Goal: Information Seeking & Learning: Learn about a topic

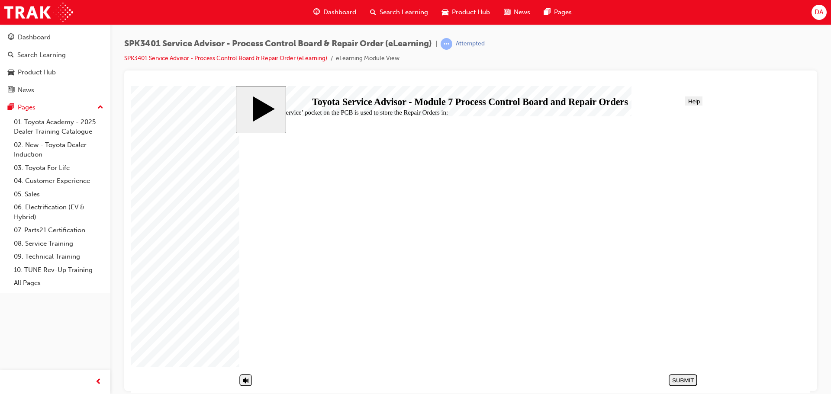
radio input "true"
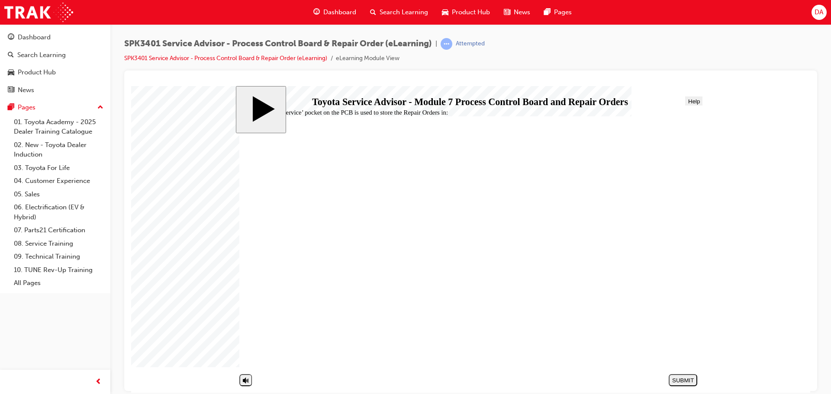
radio input "false"
radio input "true"
click at [678, 378] on div "SUBMIT" at bounding box center [683, 380] width 22 height 6
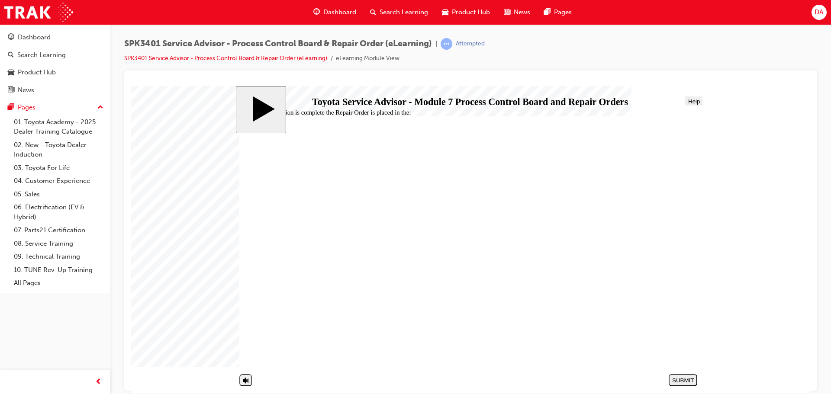
radio input "true"
click at [680, 379] on div "SUBMIT" at bounding box center [683, 380] width 22 height 6
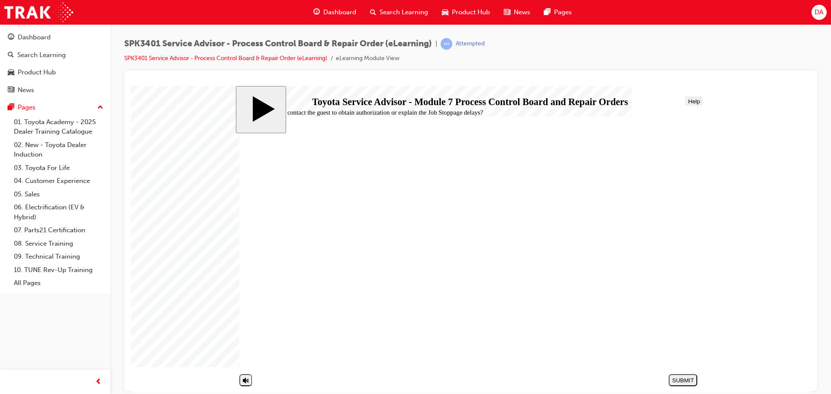
radio input "false"
radio input "true"
click at [681, 378] on div "SUBMIT" at bounding box center [683, 380] width 22 height 6
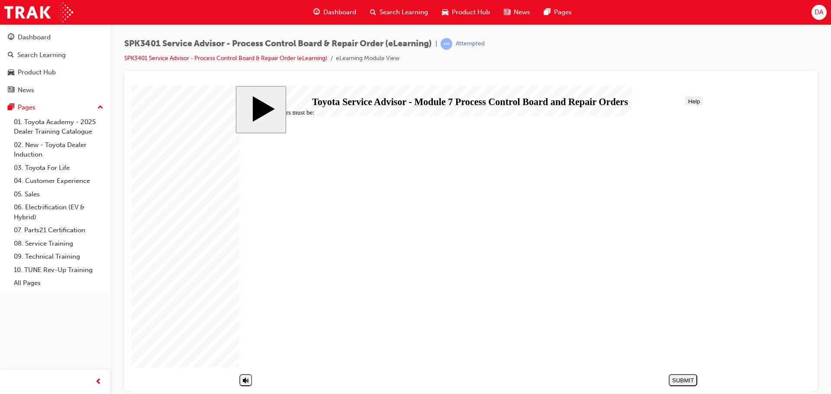
click at [451, 117] on div "Process Control Board and Repair Orders Assessment Quiz Round Same Side Corner …" at bounding box center [470, 246] width 462 height 260
radio input "true"
click at [680, 378] on div "SUBMIT" at bounding box center [683, 380] width 22 height 6
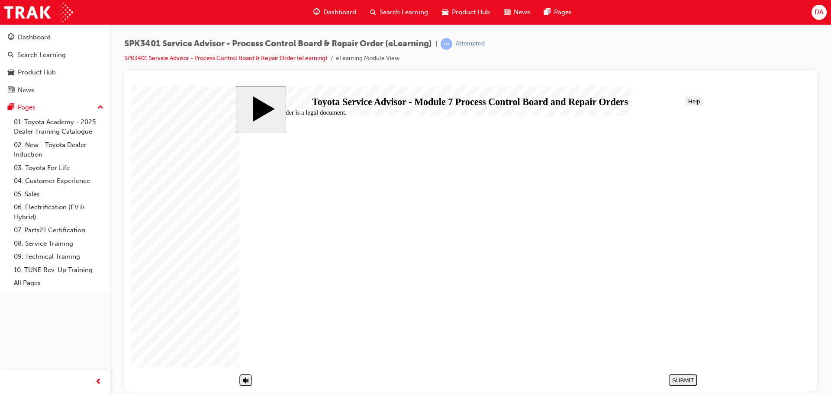
radio input "true"
click at [672, 375] on button "SUBMIT" at bounding box center [683, 380] width 29 height 12
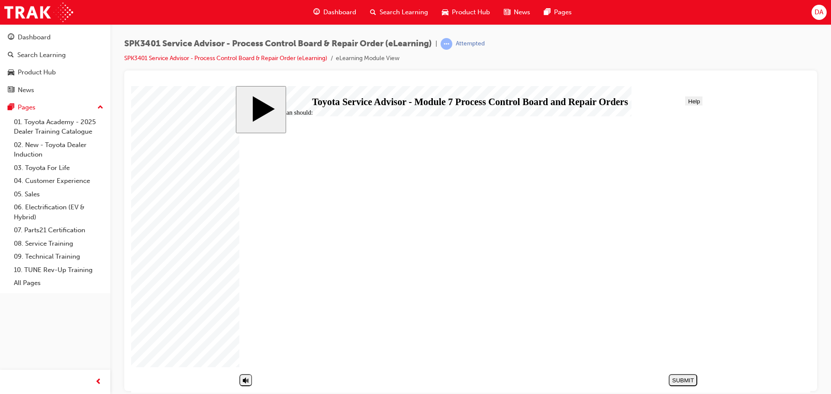
radio input "true"
click at [681, 381] on div "SUBMIT" at bounding box center [683, 380] width 22 height 6
radio input "true"
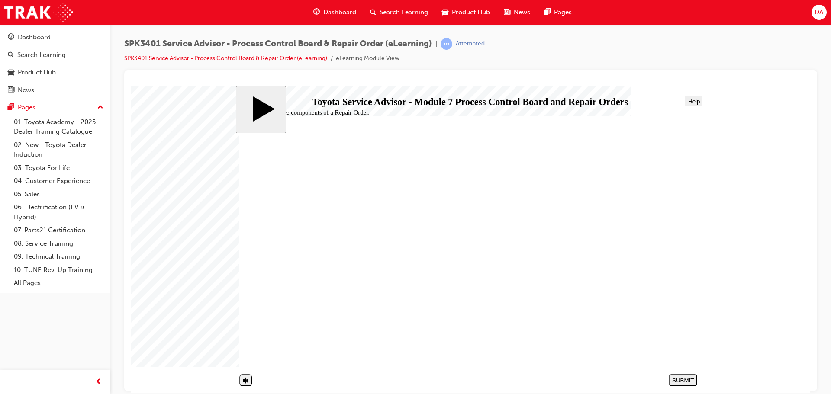
click at [687, 381] on div "SUBMIT" at bounding box center [683, 380] width 22 height 6
radio input "true"
click at [688, 380] on div "SUBMIT" at bounding box center [683, 380] width 22 height 6
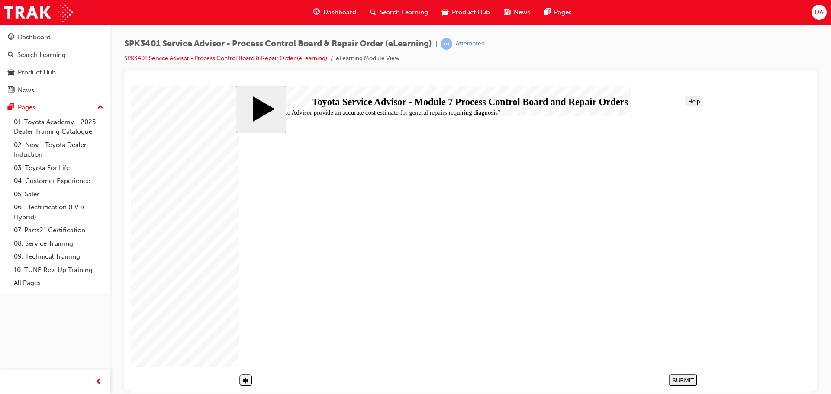
radio input "false"
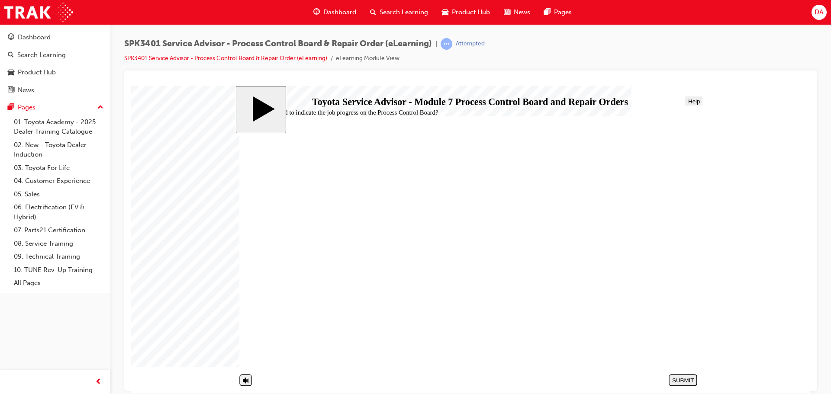
radio input "true"
click at [692, 379] on div "SUBMIT" at bounding box center [683, 380] width 22 height 6
radio input "true"
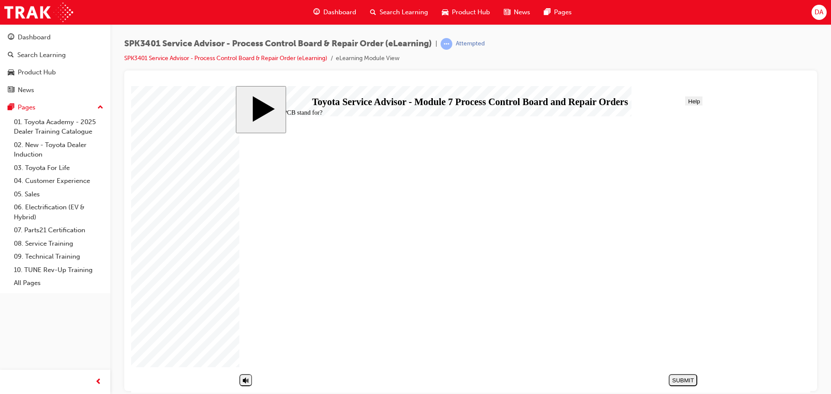
click at [681, 380] on div "SUBMIT" at bounding box center [683, 380] width 22 height 6
radio input "true"
click at [682, 385] on button "SUBMIT" at bounding box center [683, 380] width 29 height 12
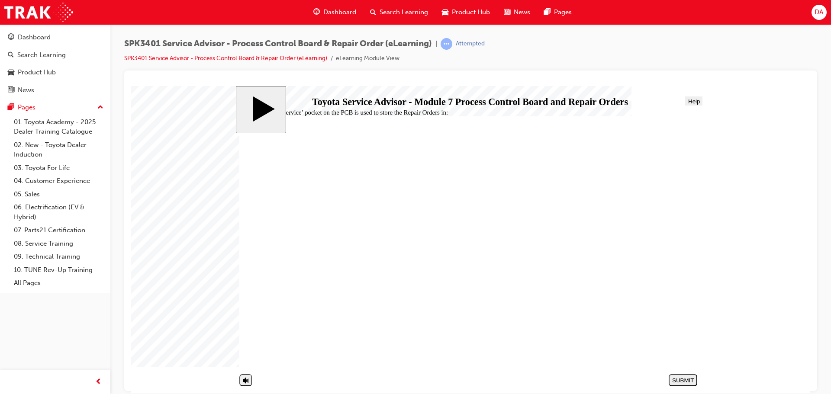
radio input "true"
click at [694, 378] on div "SUBMIT" at bounding box center [683, 380] width 22 height 6
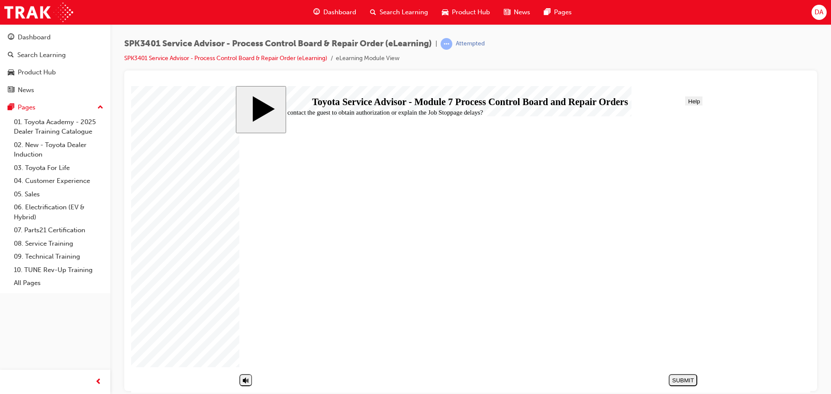
radio input "true"
click at [685, 382] on div "SUBMIT" at bounding box center [683, 380] width 22 height 6
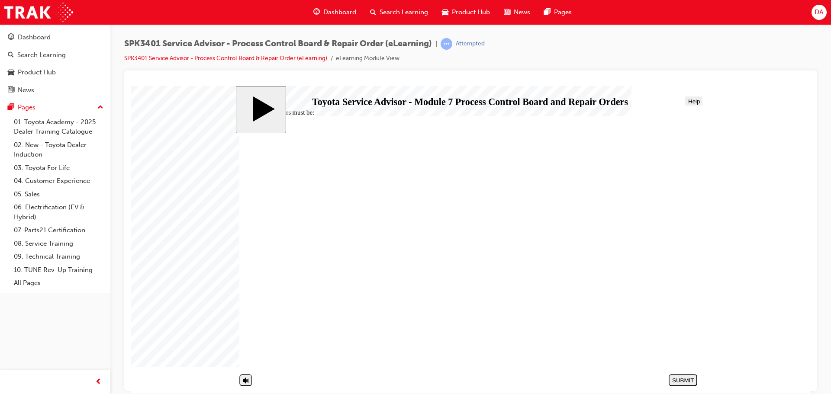
radio input "true"
click at [679, 384] on button "SUBMIT" at bounding box center [683, 380] width 29 height 12
radio input "true"
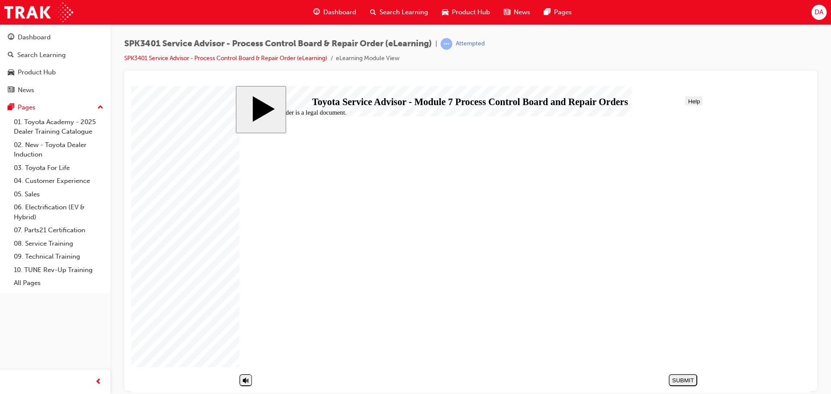
click at [691, 378] on div "SUBMIT" at bounding box center [683, 380] width 22 height 6
radio input "true"
click at [681, 382] on div "SUBMIT" at bounding box center [683, 380] width 22 height 6
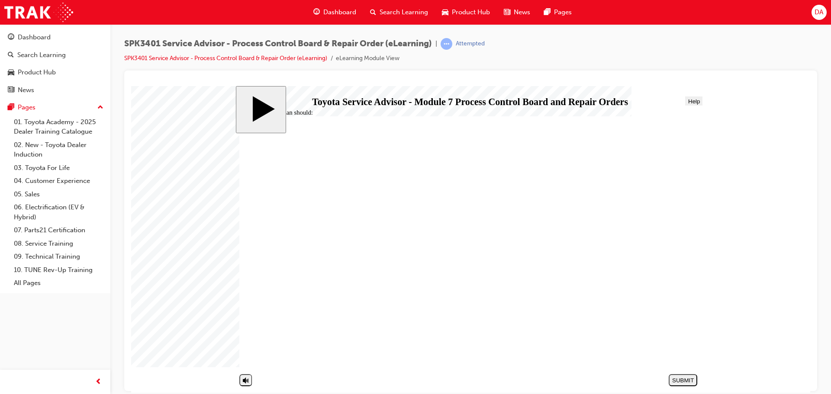
radio input "true"
click at [678, 378] on div "SUBMIT" at bounding box center [683, 380] width 22 height 6
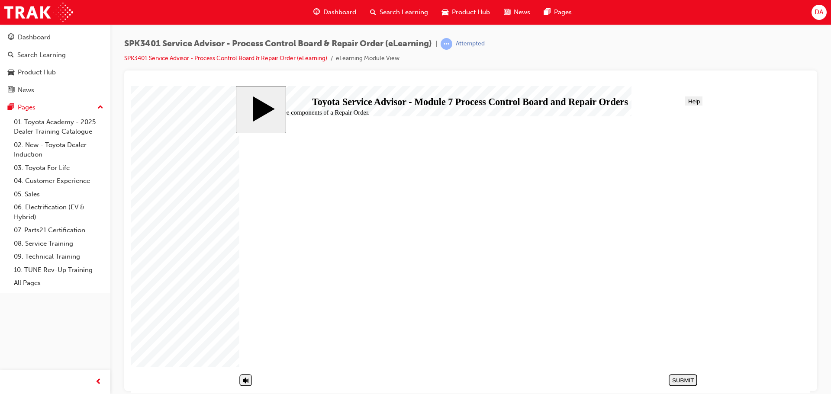
radio input "true"
click at [685, 378] on div "SUBMIT" at bounding box center [683, 380] width 22 height 6
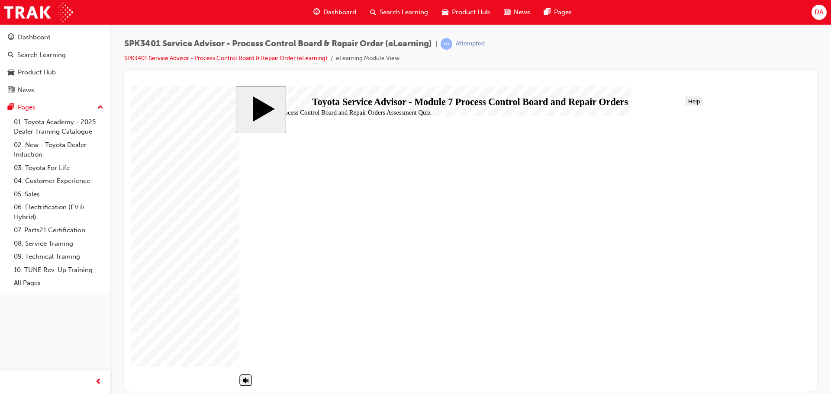
click at [163, 155] on body "slide: End Process Control Board and Repair Orders 01 START HERE Line 2 Line 2 …" at bounding box center [470, 239] width 679 height 307
click at [342, 10] on span "Dashboard" at bounding box center [339, 12] width 33 height 10
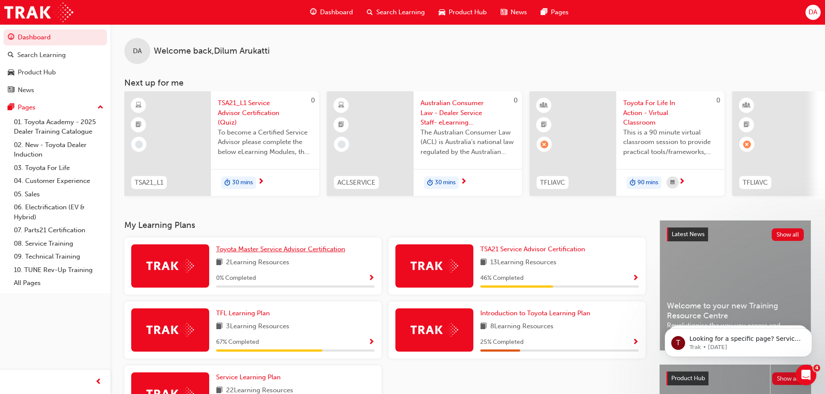
click at [291, 253] on span "Toyota Master Service Advisor Certification" at bounding box center [280, 249] width 129 height 8
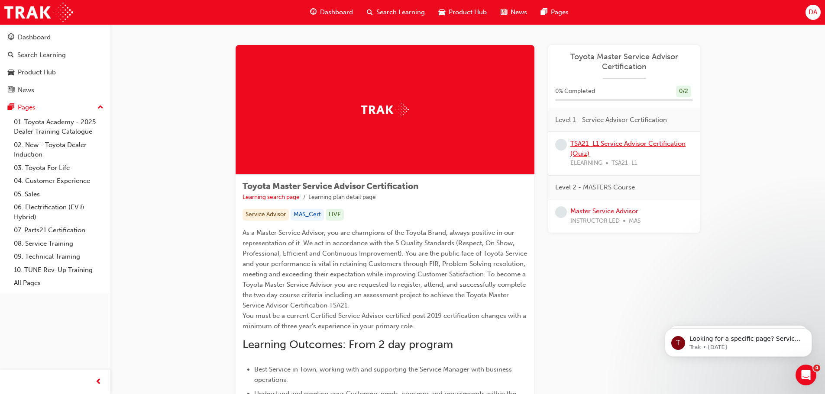
click at [607, 143] on link "TSA21_L1 Service Advisor Certification (Quiz)" at bounding box center [627, 149] width 115 height 18
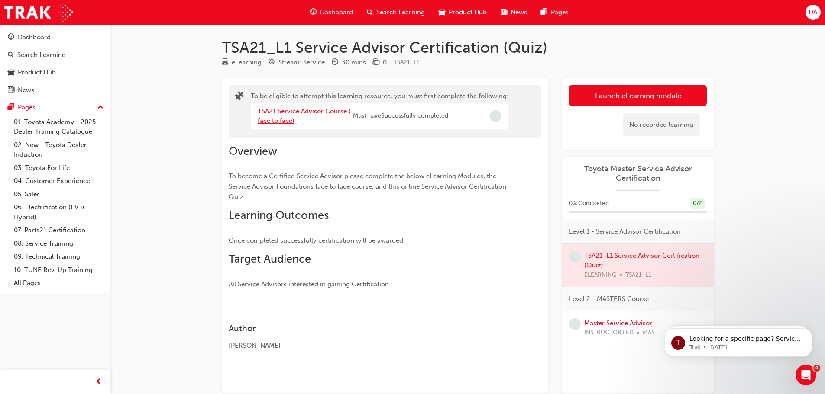
click at [307, 111] on link "TSA21 Service Advisor Course ( face to face)" at bounding box center [304, 116] width 93 height 18
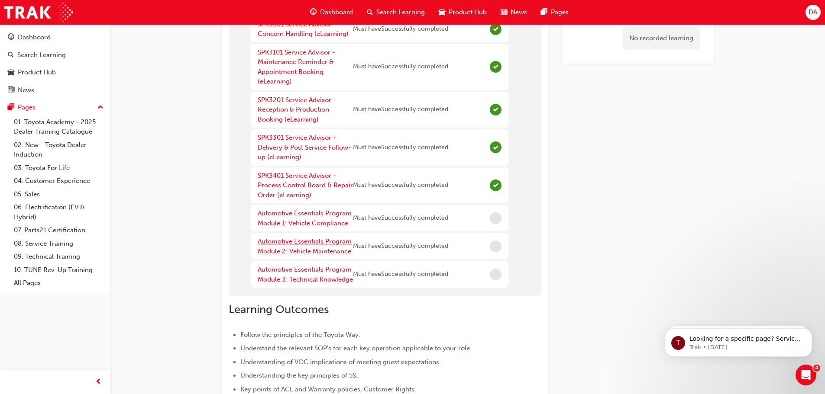
scroll to position [87, 0]
click at [305, 219] on div "Automotive Essentials Program Module 1: Vehicle Compliance" at bounding box center [305, 218] width 95 height 19
click at [317, 222] on link "Automotive Essentials Program Module 1: Vehicle Compliance" at bounding box center [305, 219] width 94 height 18
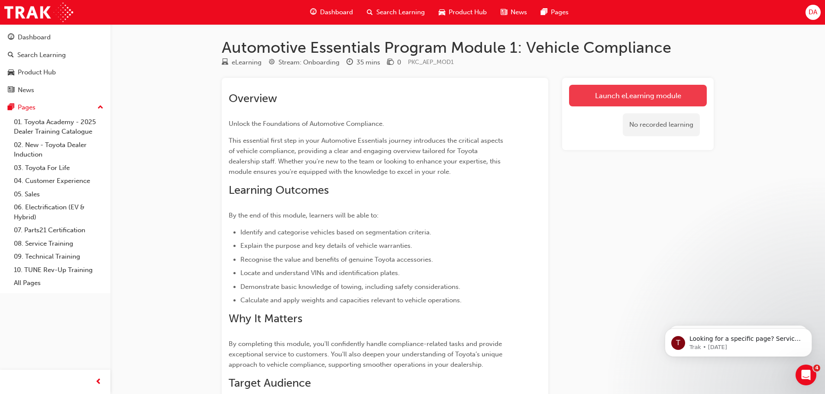
click at [669, 93] on link "Launch eLearning module" at bounding box center [638, 96] width 138 height 22
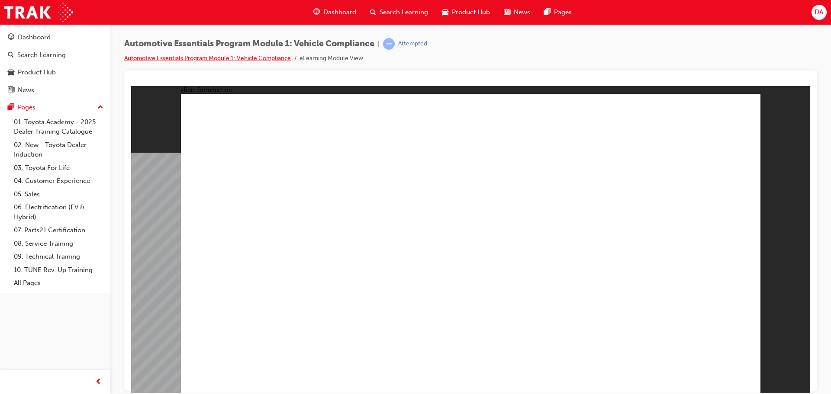
click at [227, 55] on link "Automotive Essentials Program Module 1: Vehicle Compliance" at bounding box center [207, 58] width 167 height 7
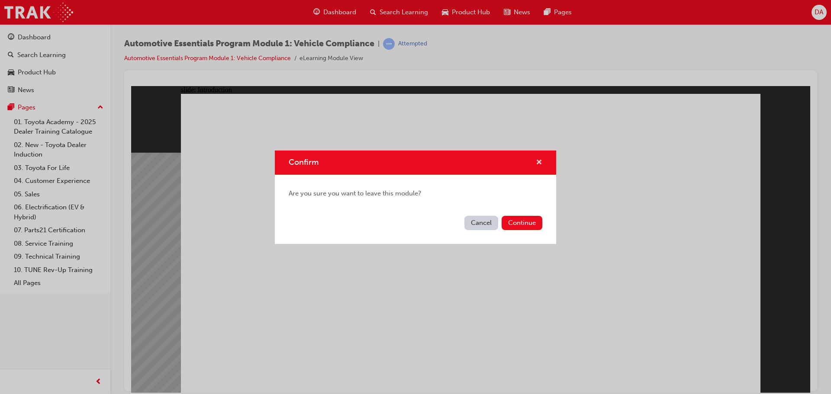
click at [542, 159] on span "cross-icon" at bounding box center [539, 163] width 6 height 8
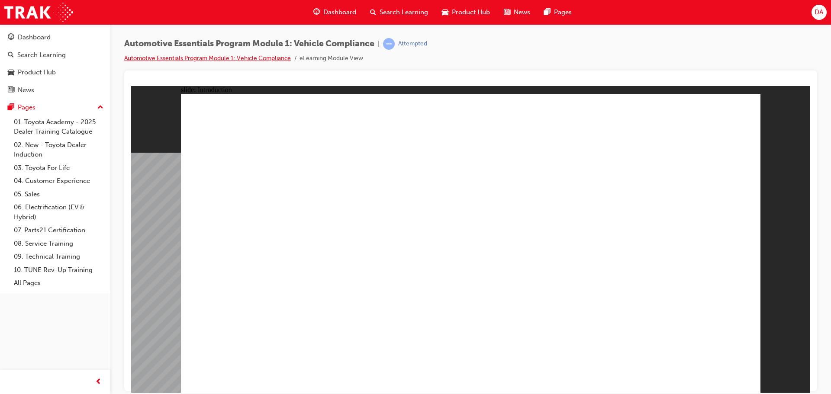
click at [235, 59] on link "Automotive Essentials Program Module 1: Vehicle Compliance" at bounding box center [207, 58] width 167 height 7
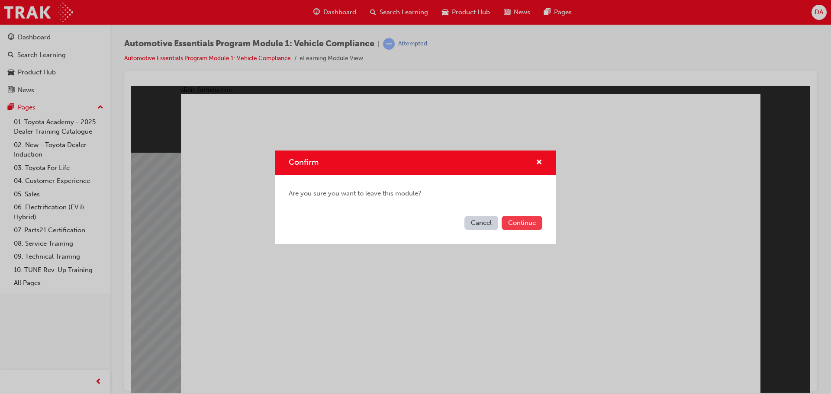
click at [522, 226] on button "Continue" at bounding box center [522, 223] width 41 height 14
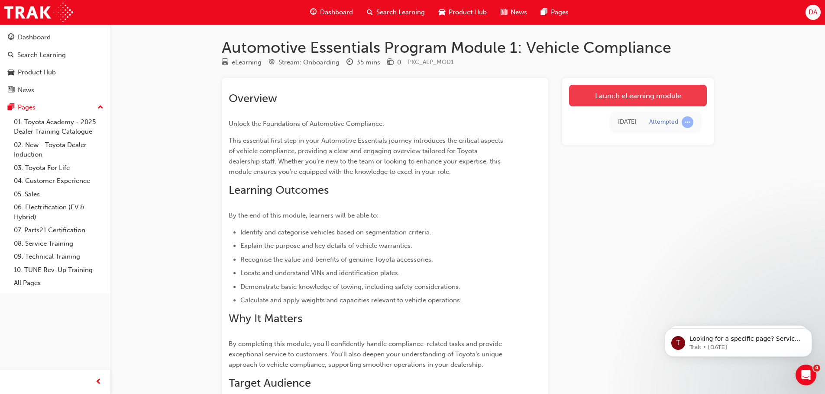
click at [621, 97] on link "Launch eLearning module" at bounding box center [638, 96] width 138 height 22
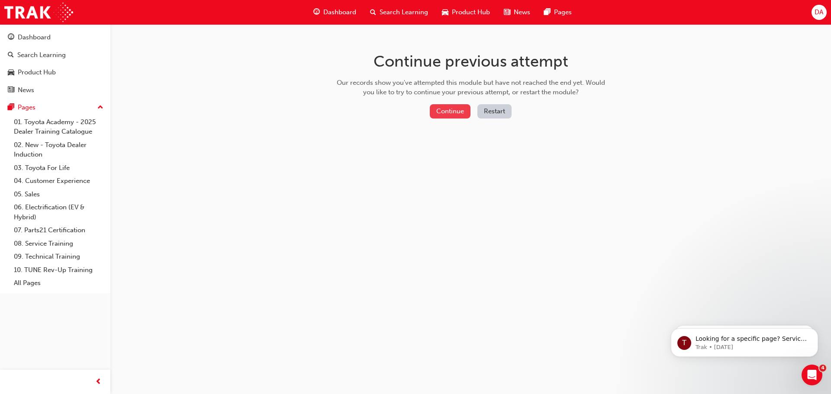
click at [444, 113] on button "Continue" at bounding box center [450, 111] width 41 height 14
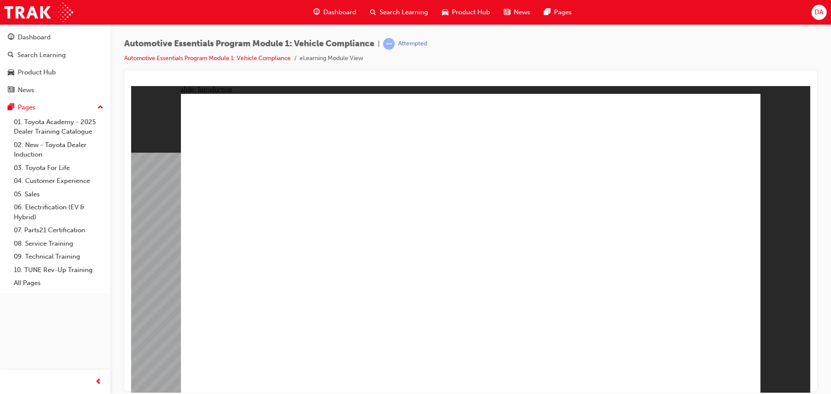
drag, startPoint x: 344, startPoint y: 319, endPoint x: 358, endPoint y: 328, distance: 17.5
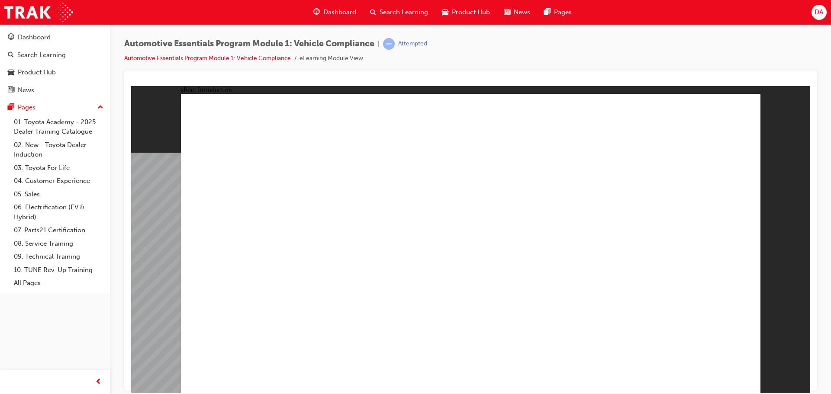
drag, startPoint x: 615, startPoint y: 245, endPoint x: 605, endPoint y: 231, distance: 17.8
drag, startPoint x: 477, startPoint y: 251, endPoint x: 422, endPoint y: 295, distance: 70.6
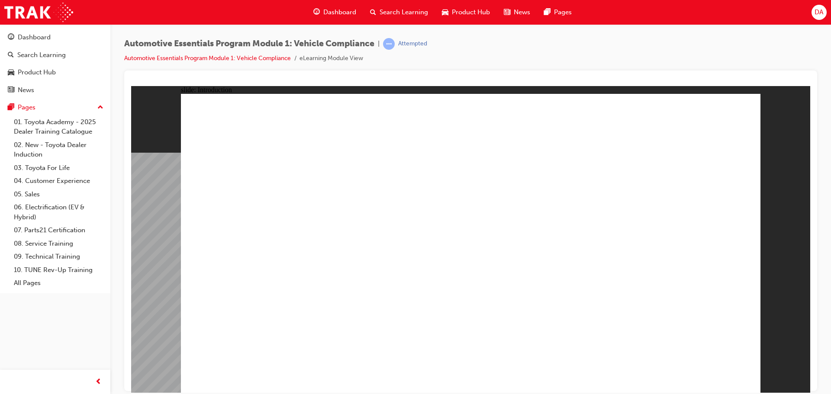
click at [819, 257] on div "Automotive Essentials Program Module 1: Vehicle Compliance | Attempted Automoti…" at bounding box center [470, 198] width 721 height 349
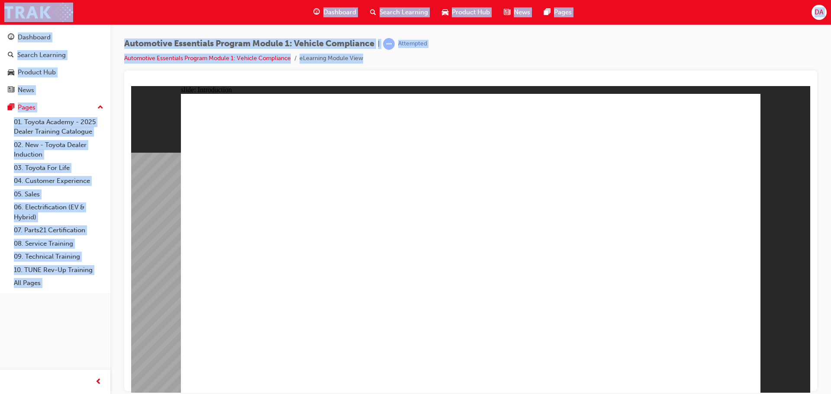
click at [819, 257] on div "Automotive Essentials Program Module 1: Vehicle Compliance | Attempted Automoti…" at bounding box center [470, 198] width 721 height 349
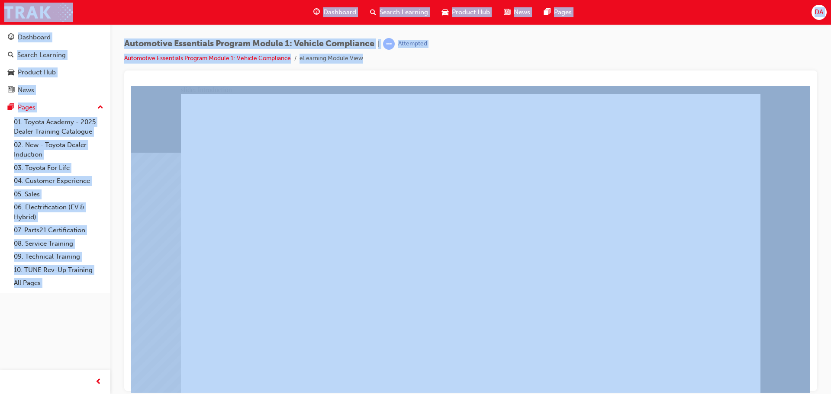
click at [819, 257] on div "Automotive Essentials Program Module 1: Vehicle Compliance | Attempted Automoti…" at bounding box center [470, 198] width 721 height 349
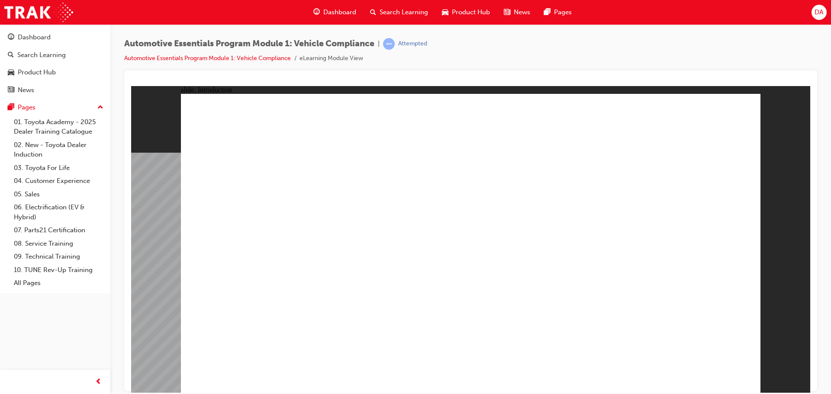
click at [274, 62] on li "Automotive Essentials Program Module 1: Vehicle Compliance" at bounding box center [211, 59] width 175 height 10
click at [278, 57] on link "Automotive Essentials Program Module 1: Vehicle Compliance" at bounding box center [207, 58] width 167 height 7
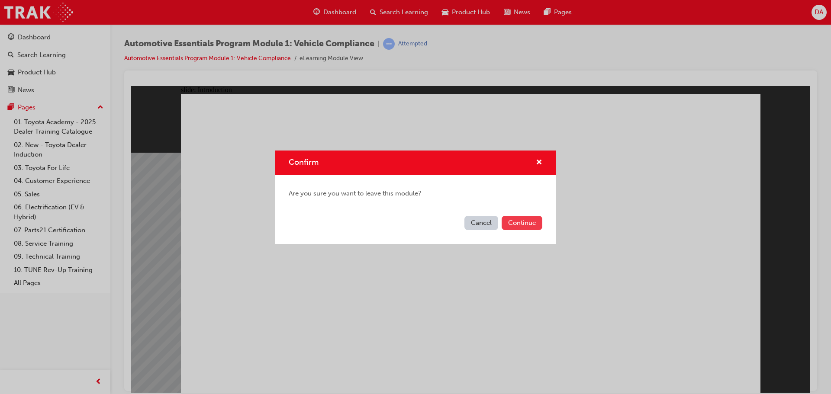
click at [532, 224] on button "Continue" at bounding box center [522, 223] width 41 height 14
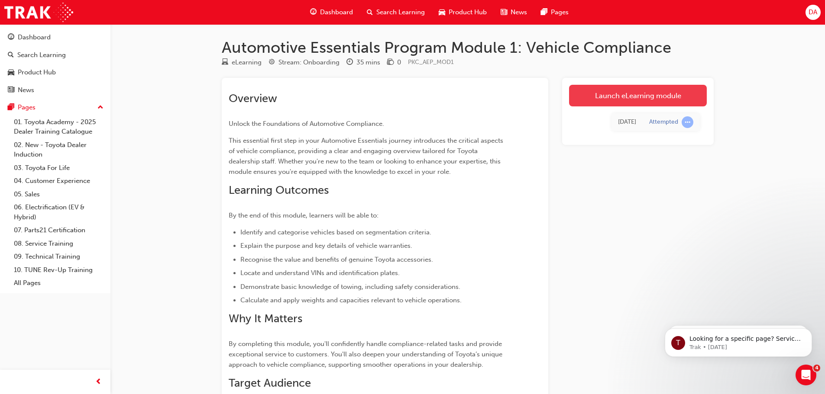
click at [672, 95] on link "Launch eLearning module" at bounding box center [638, 96] width 138 height 22
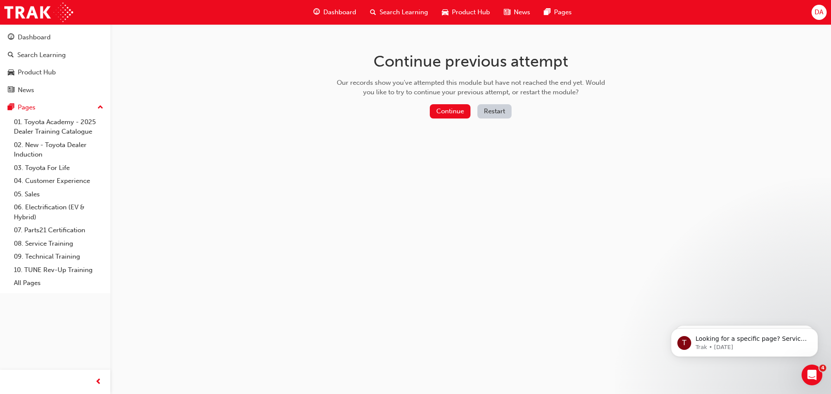
click at [494, 110] on button "Restart" at bounding box center [495, 111] width 34 height 14
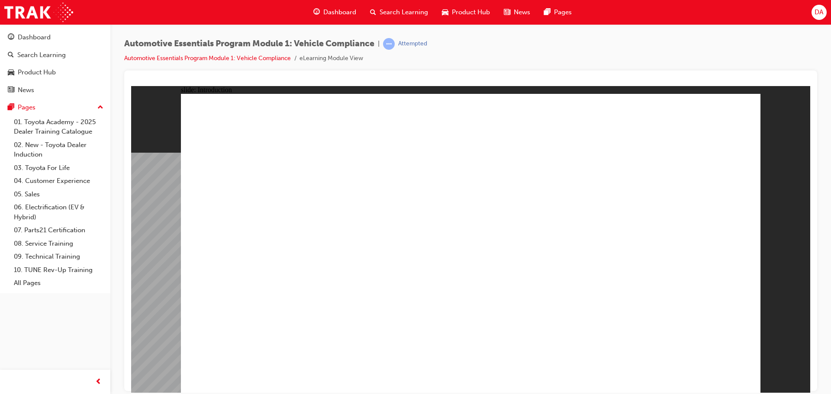
click at [332, 13] on span "Dashboard" at bounding box center [339, 12] width 33 height 10
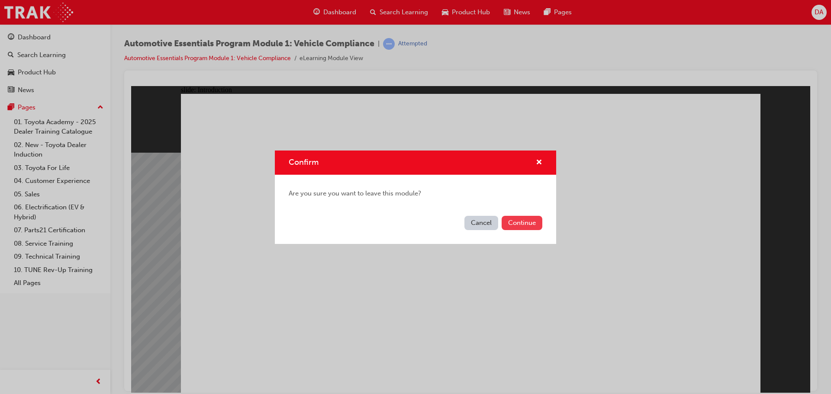
click at [523, 219] on button "Continue" at bounding box center [522, 223] width 41 height 14
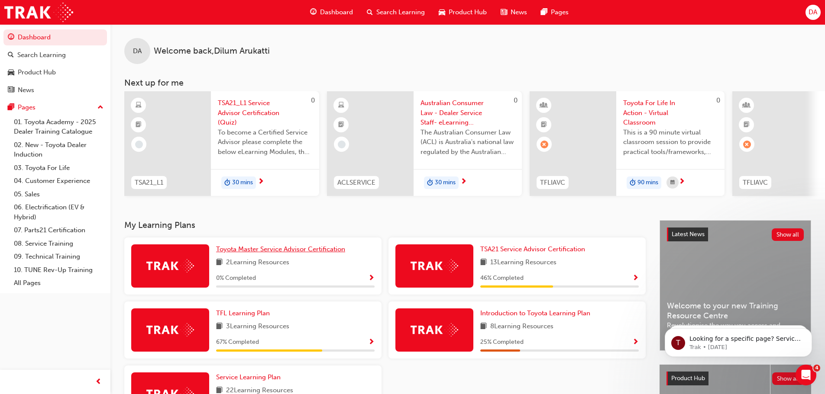
click at [283, 252] on span "Toyota Master Service Advisor Certification" at bounding box center [280, 249] width 129 height 8
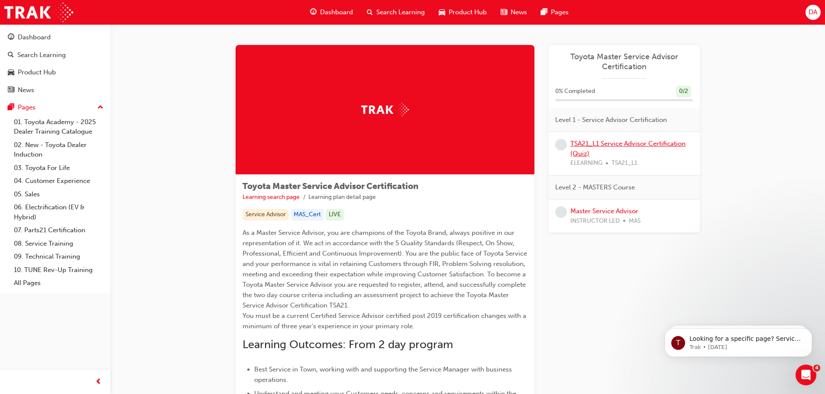
click at [623, 145] on link "TSA21_L1 Service Advisor Certification (Quiz)" at bounding box center [627, 149] width 115 height 18
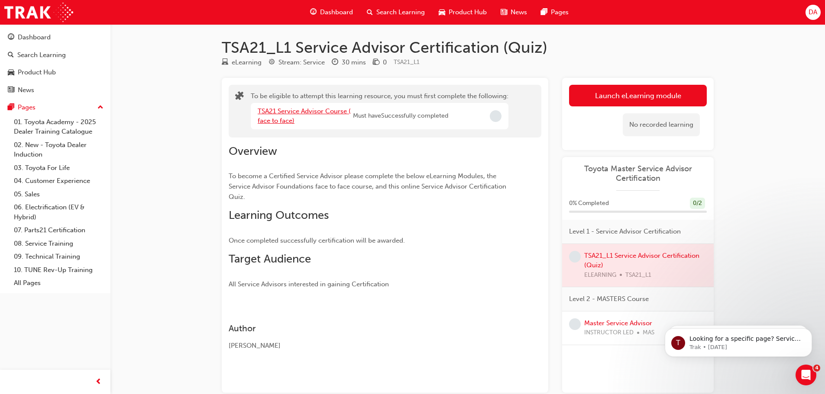
click at [301, 112] on link "TSA21 Service Advisor Course ( face to face)" at bounding box center [304, 116] width 93 height 18
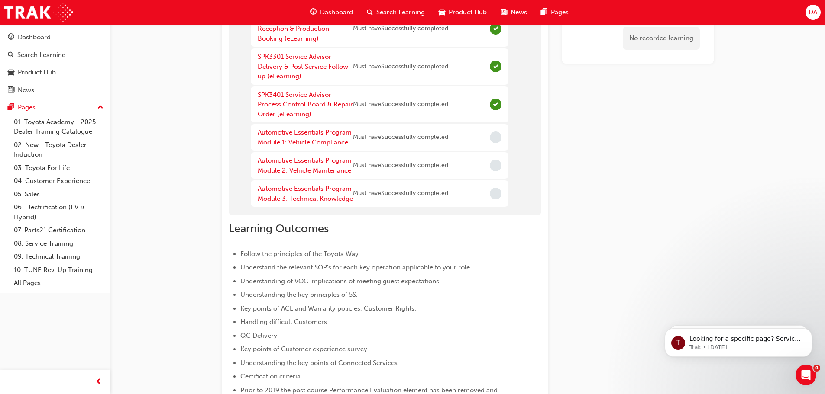
scroll to position [173, 0]
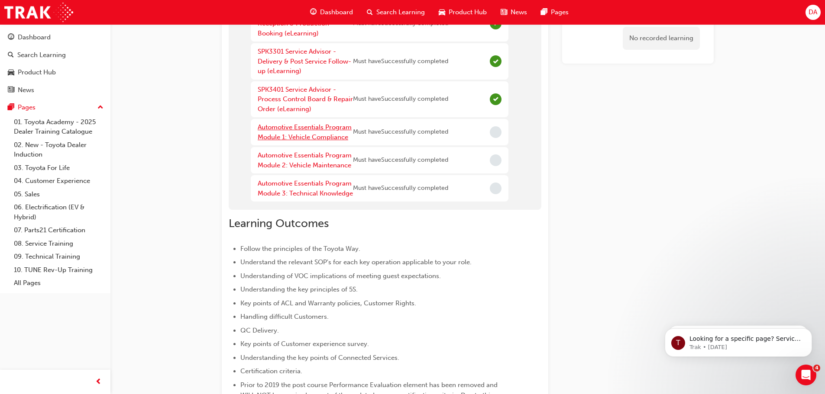
click at [299, 130] on link "Automotive Essentials Program Module 1: Vehicle Compliance" at bounding box center [305, 132] width 94 height 18
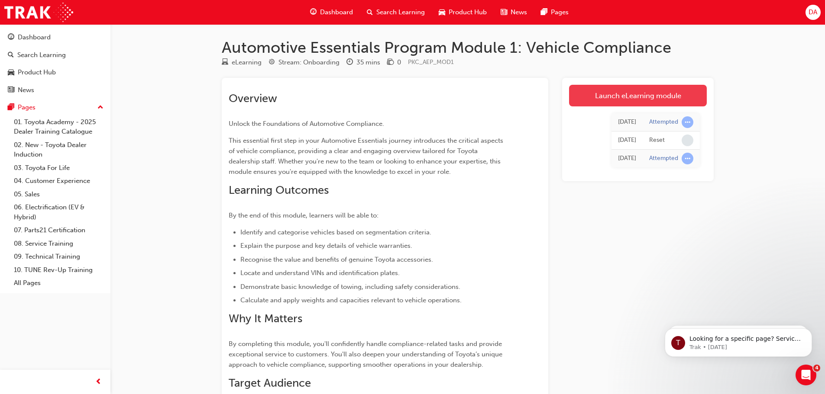
click at [628, 94] on link "Launch eLearning module" at bounding box center [638, 96] width 138 height 22
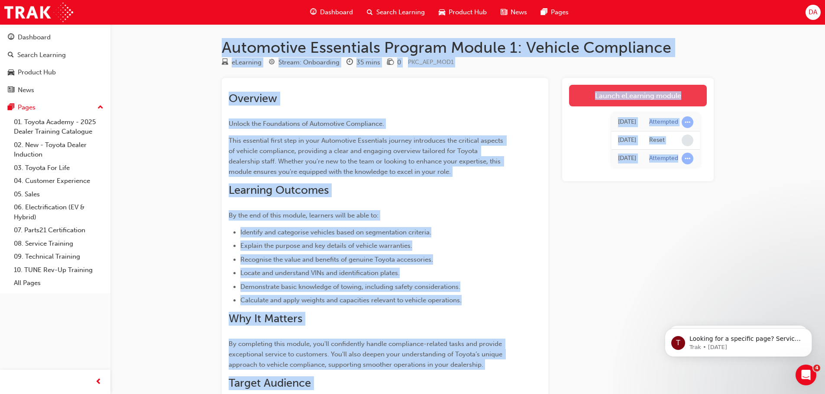
click at [628, 94] on div "Automotive Essentials Program Module 1: Vehicle Compliance eLearning Stream: On…" at bounding box center [412, 274] width 825 height 549
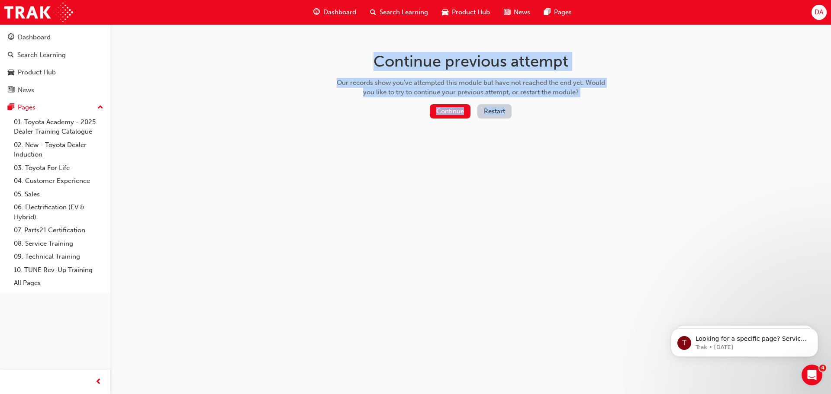
click at [502, 111] on button "Restart" at bounding box center [495, 111] width 34 height 14
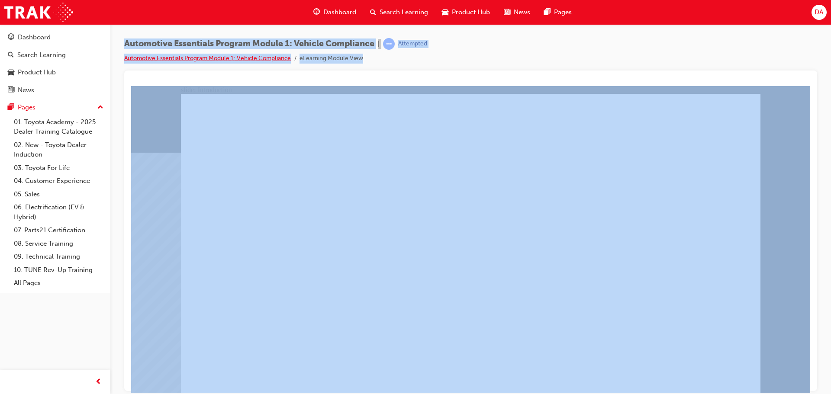
click at [281, 55] on link "Automotive Essentials Program Module 1: Vehicle Compliance" at bounding box center [207, 58] width 167 height 7
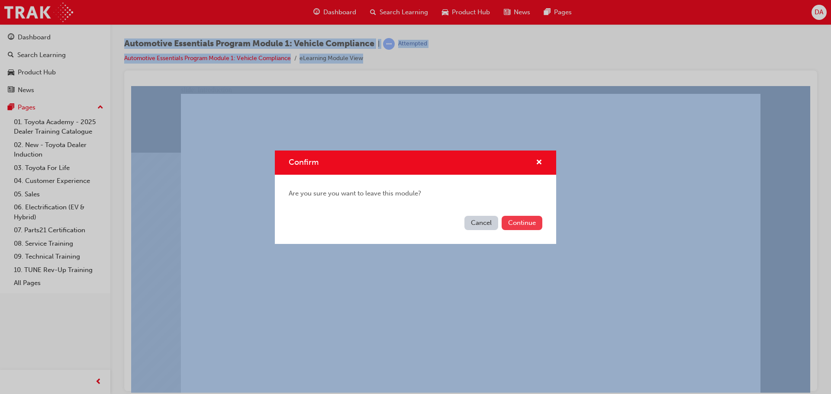
click at [519, 221] on button "Continue" at bounding box center [522, 223] width 41 height 14
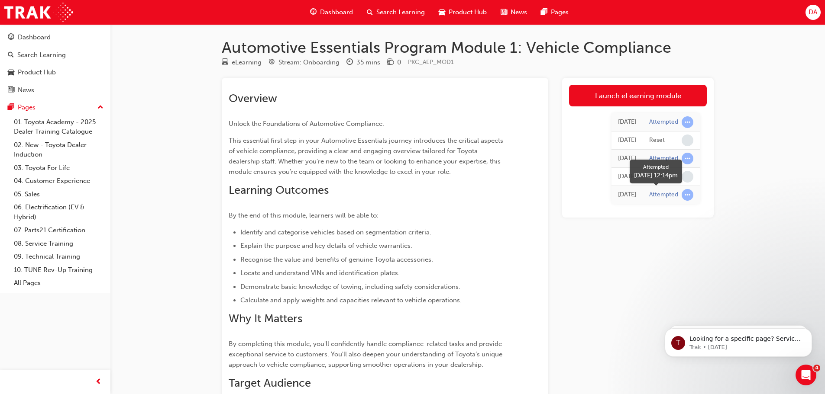
click at [689, 195] on span "learningRecordVerb_ATTEMPT-icon" at bounding box center [687, 195] width 12 height 12
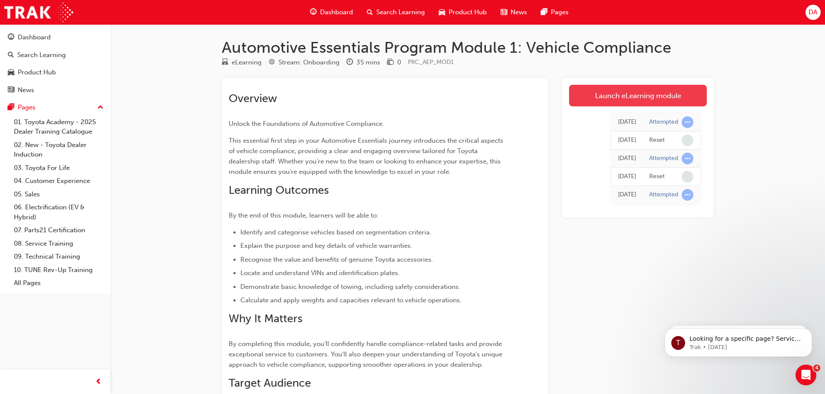
click at [606, 95] on link "Launch eLearning module" at bounding box center [638, 96] width 138 height 22
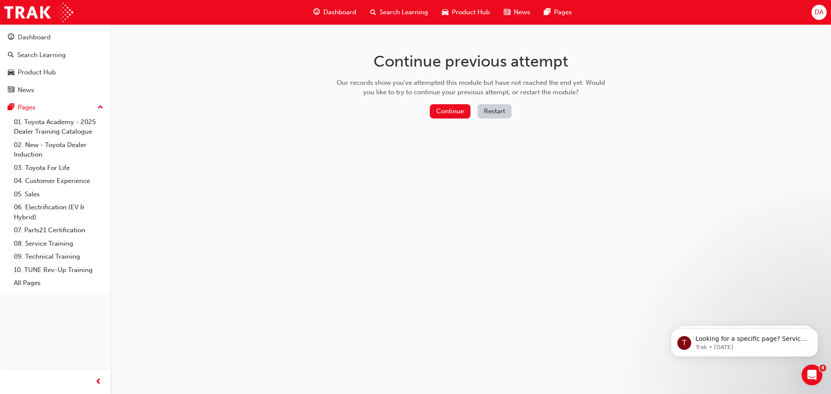
click at [491, 111] on button "Restart" at bounding box center [495, 111] width 34 height 14
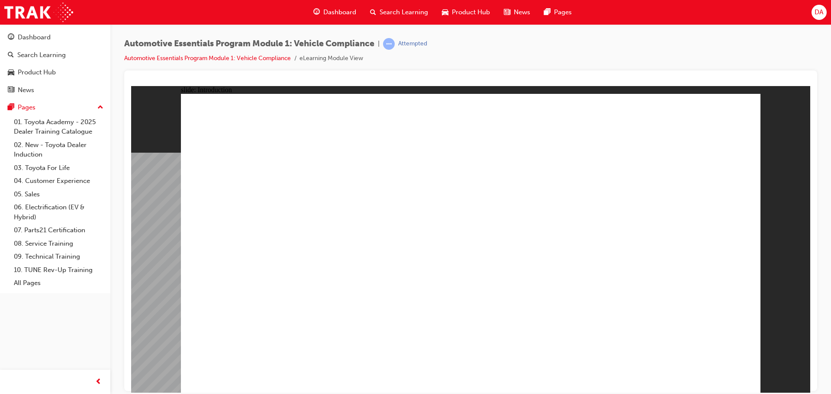
drag, startPoint x: 485, startPoint y: 206, endPoint x: 477, endPoint y: 203, distance: 8.8
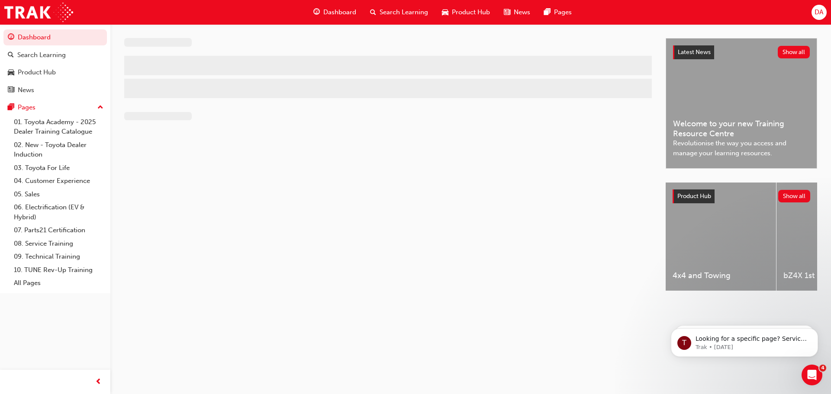
click at [329, 8] on span "Dashboard" at bounding box center [339, 12] width 33 height 10
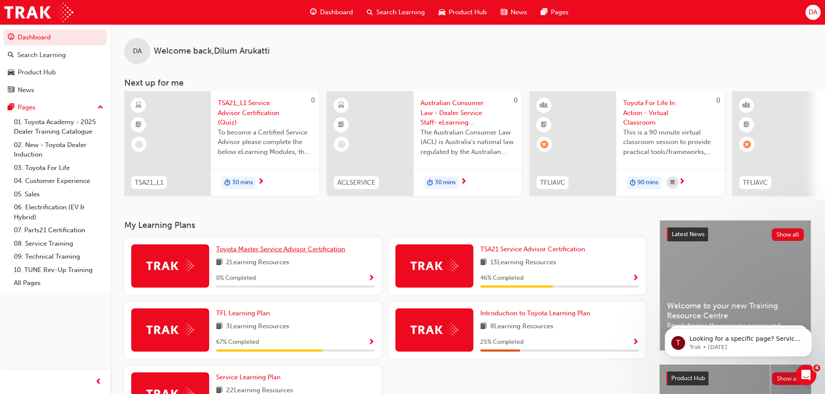
click at [287, 253] on span "Toyota Master Service Advisor Certification" at bounding box center [280, 249] width 129 height 8
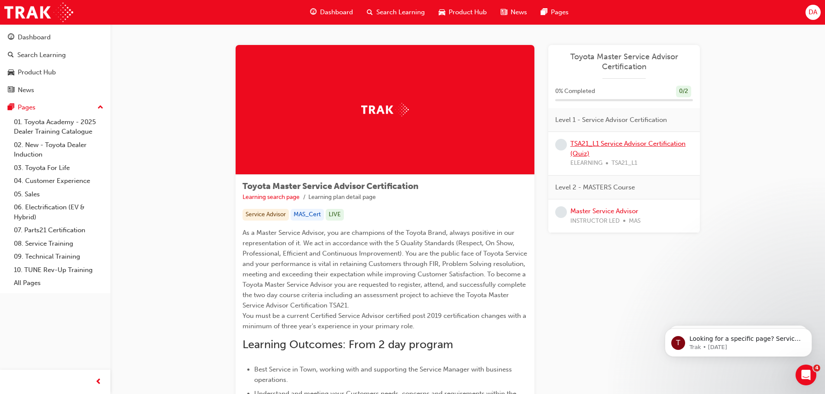
click at [600, 146] on link "TSA21_L1 Service Advisor Certification (Quiz)" at bounding box center [627, 149] width 115 height 18
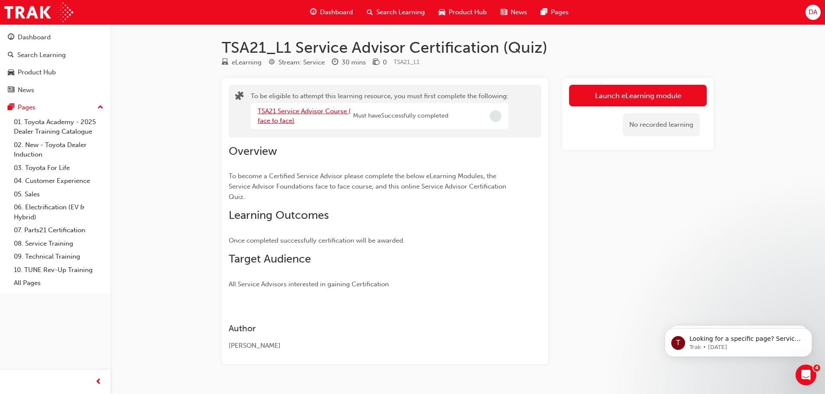
click at [315, 112] on link "TSA21 Service Advisor Course ( face to face)" at bounding box center [304, 116] width 93 height 18
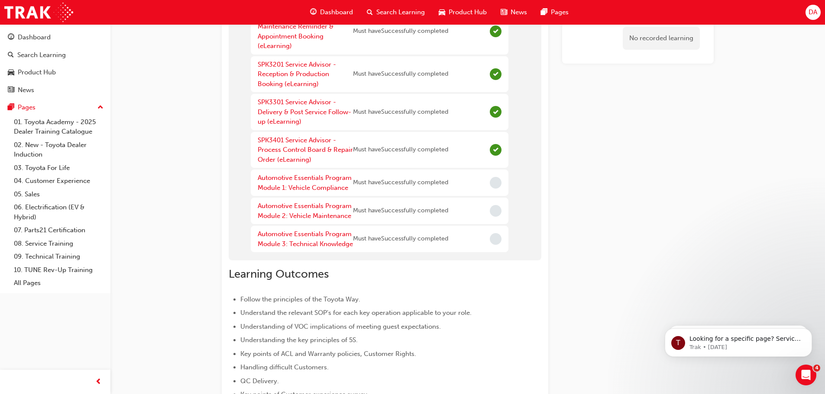
scroll to position [130, 0]
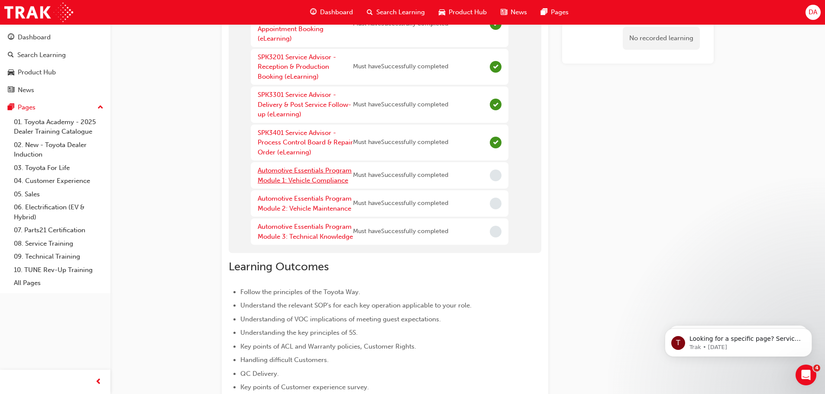
click at [314, 172] on link "Automotive Essentials Program Module 1: Vehicle Compliance" at bounding box center [305, 176] width 94 height 18
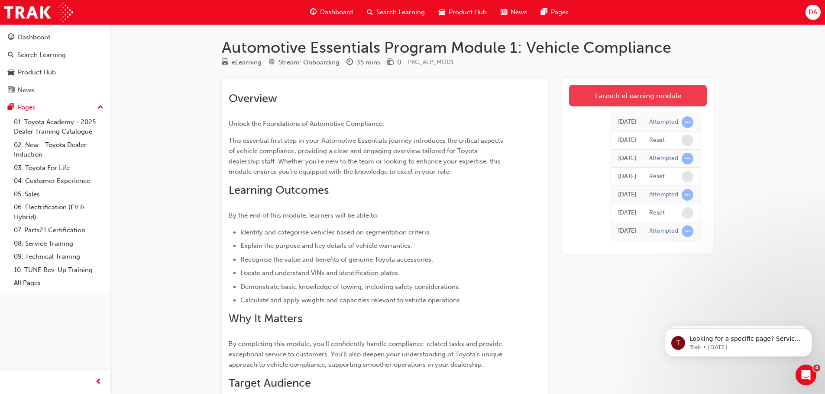
click at [642, 91] on link "Launch eLearning module" at bounding box center [638, 96] width 138 height 22
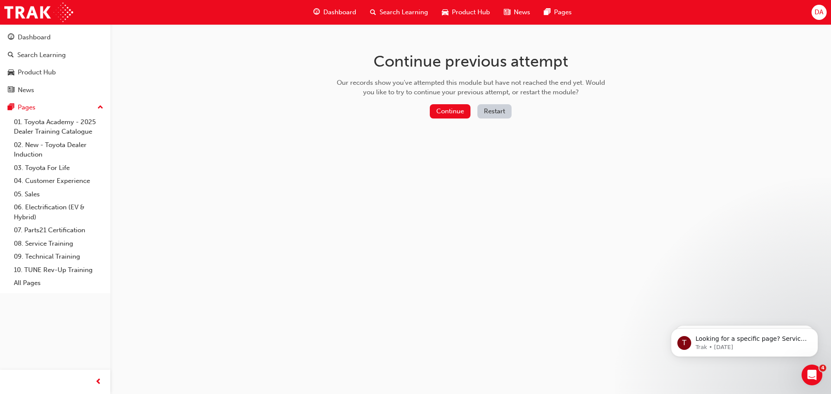
click at [498, 109] on button "Restart" at bounding box center [495, 111] width 34 height 14
